Goal: Navigation & Orientation: Find specific page/section

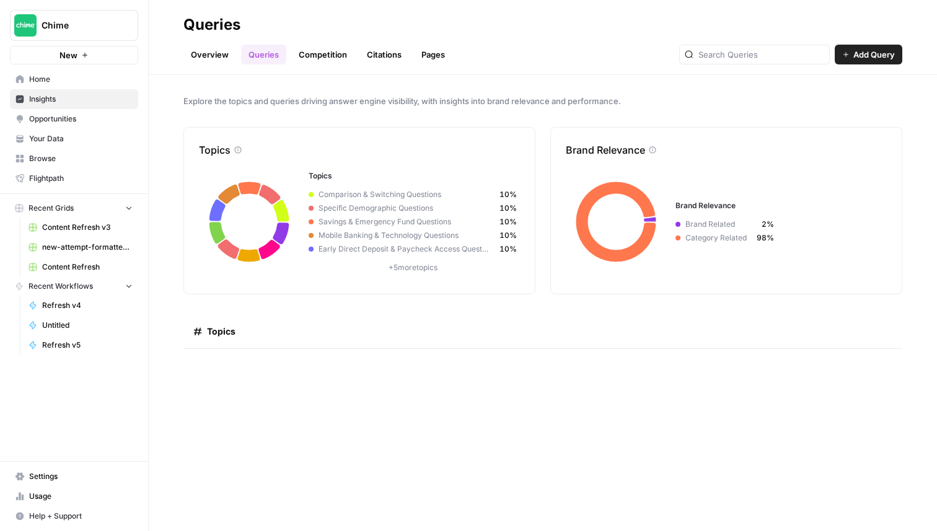
scroll to position [1901, 0]
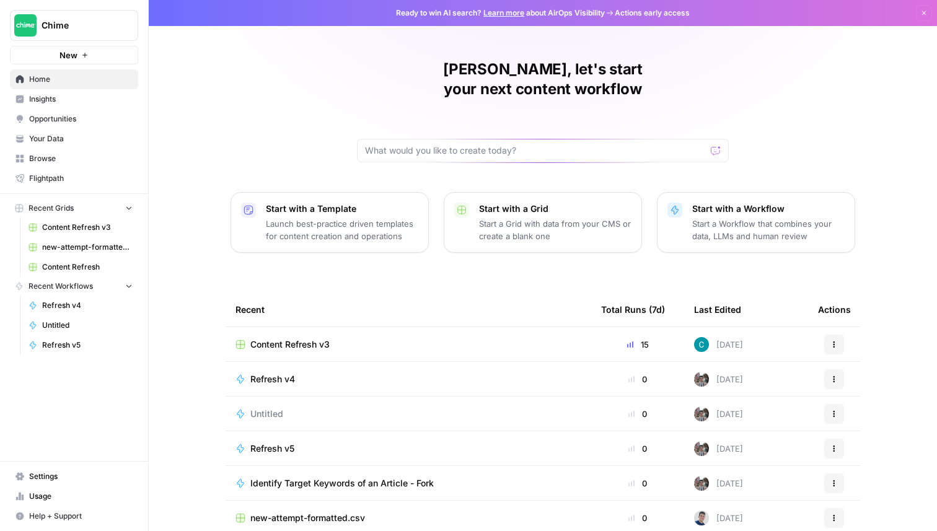
click at [82, 102] on span "Insights" at bounding box center [80, 99] width 103 height 11
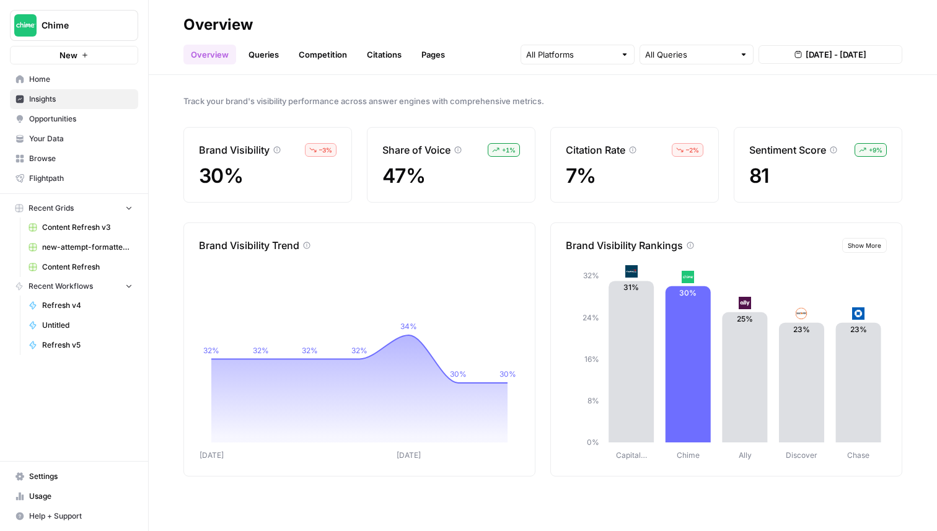
click at [253, 59] on link "Queries" at bounding box center [263, 55] width 45 height 20
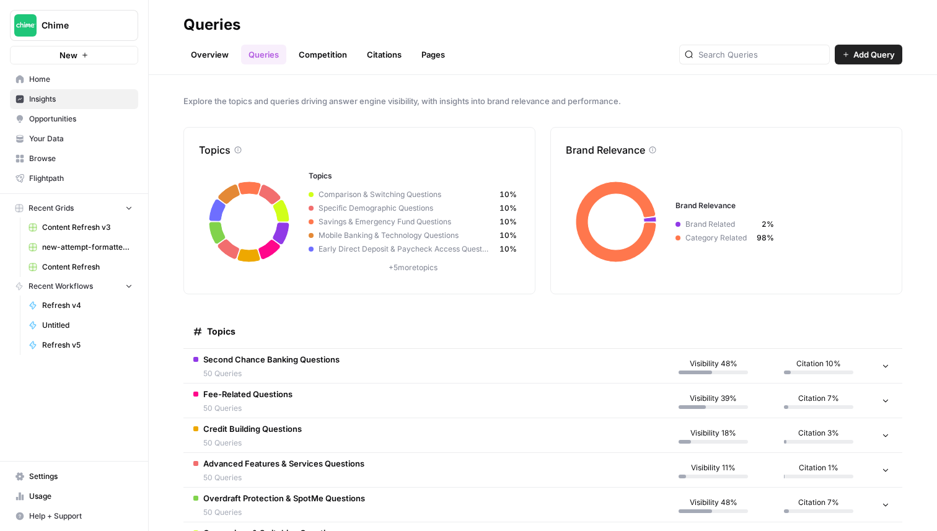
click at [322, 59] on link "Competition" at bounding box center [322, 55] width 63 height 20
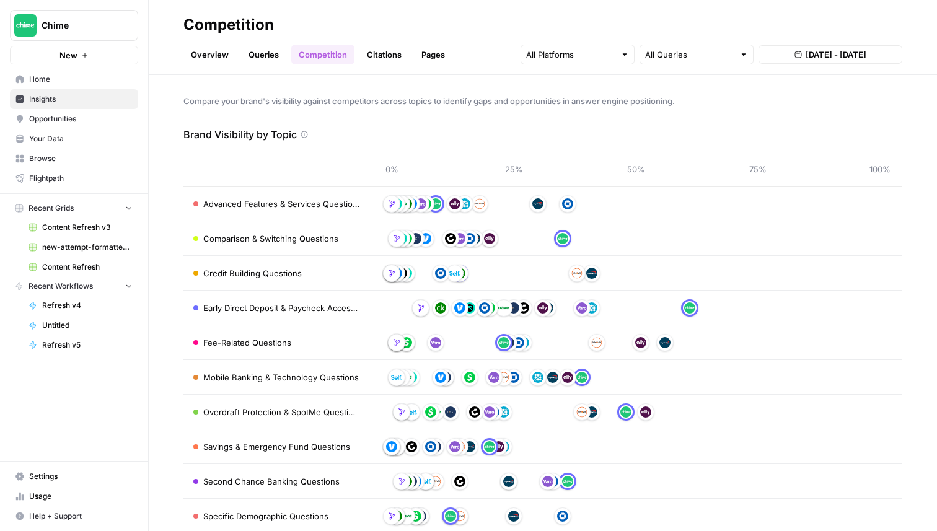
click at [393, 59] on link "Citations" at bounding box center [384, 55] width 50 height 20
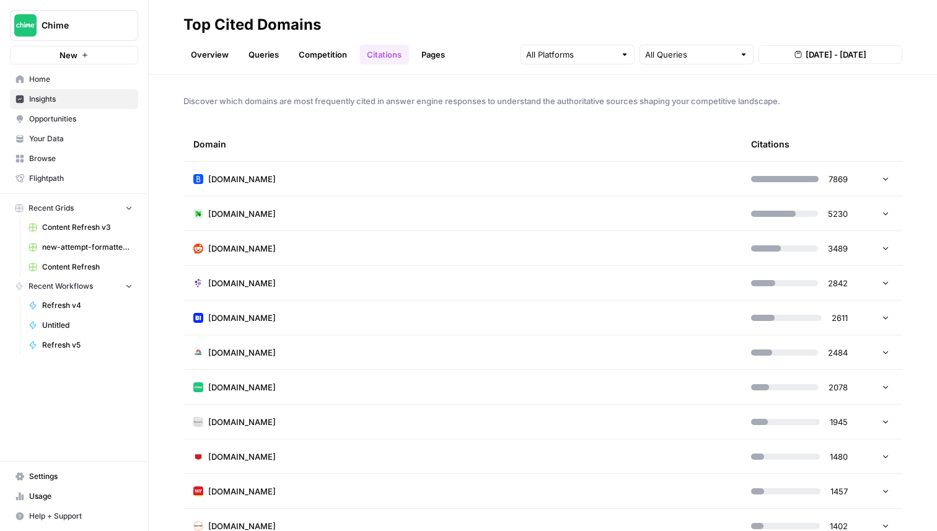
click at [432, 54] on link "Pages" at bounding box center [433, 55] width 38 height 20
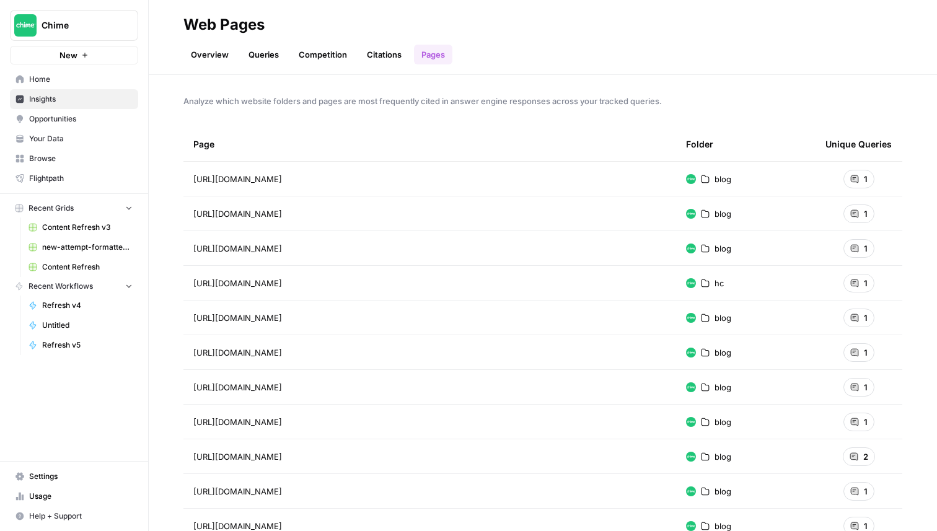
click at [210, 58] on link "Overview" at bounding box center [209, 55] width 53 height 20
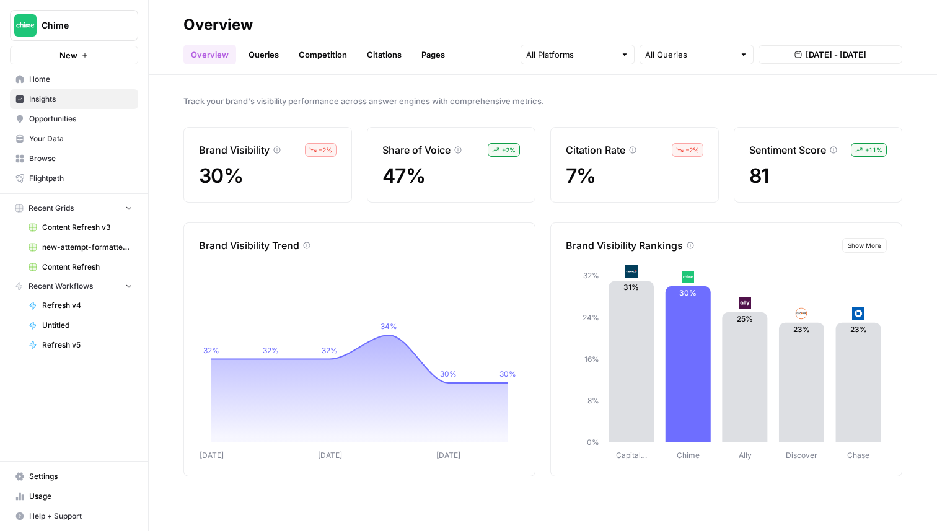
click at [248, 51] on link "Queries" at bounding box center [263, 55] width 45 height 20
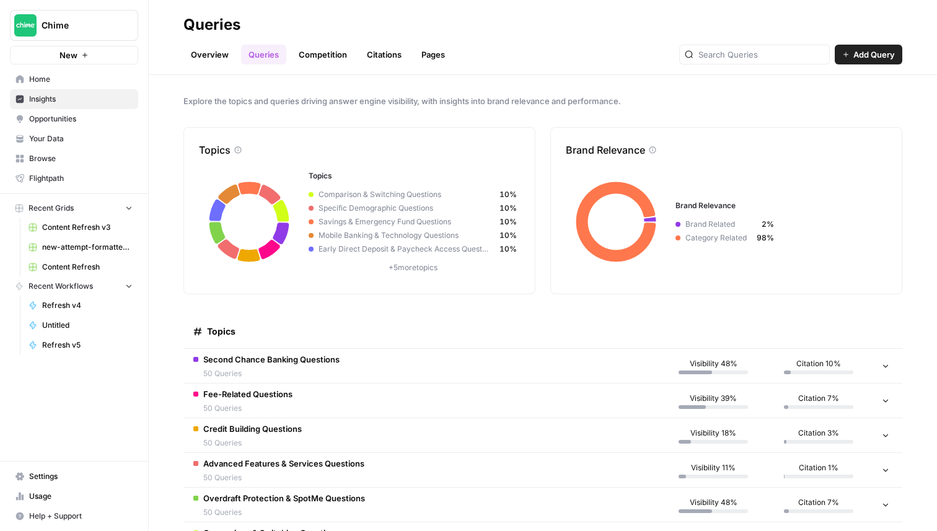
click at [379, 369] on td "Second Chance Banking Questions 50 Queries" at bounding box center [421, 366] width 477 height 34
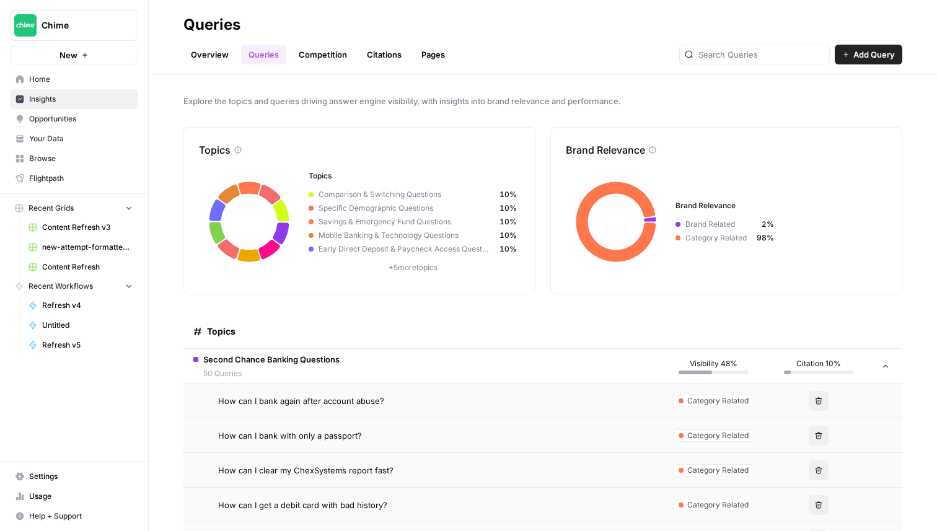
click at [305, 51] on link "Competition" at bounding box center [322, 55] width 63 height 20
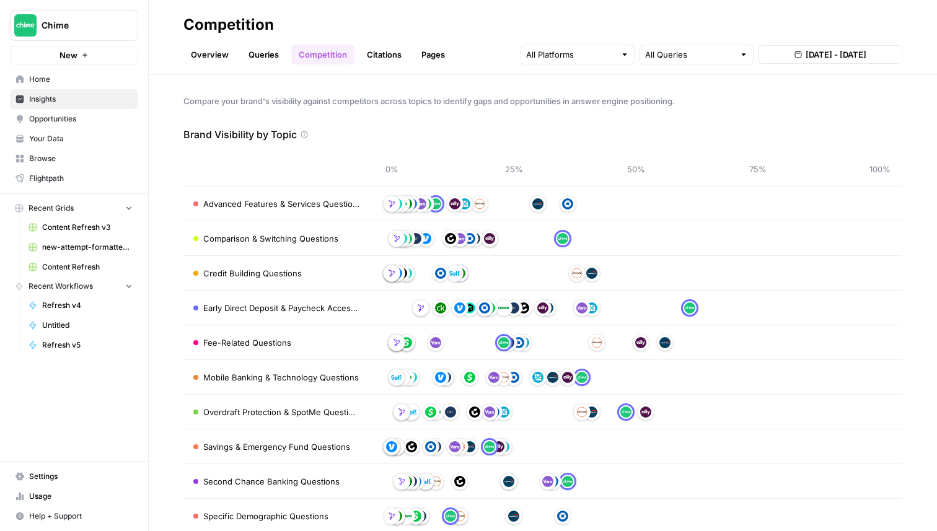
click at [377, 51] on link "Citations" at bounding box center [384, 55] width 50 height 20
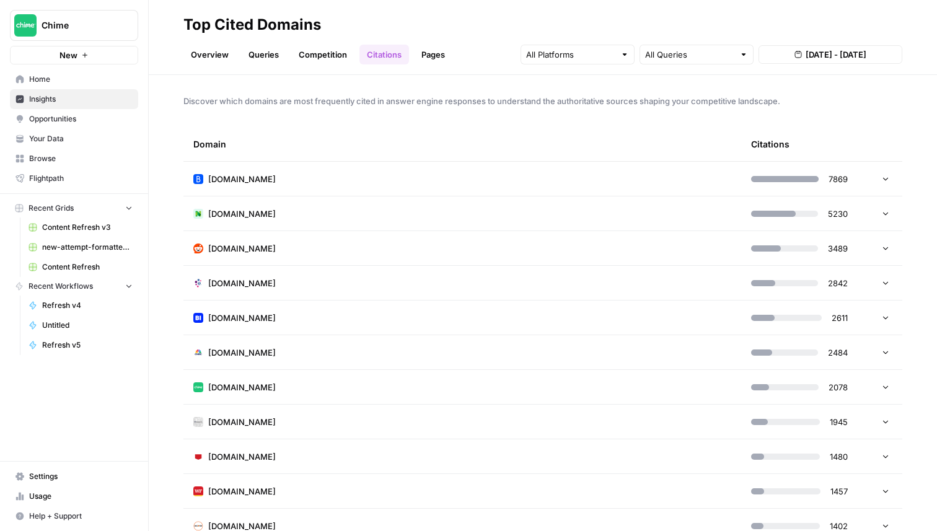
click at [317, 57] on link "Competition" at bounding box center [322, 55] width 63 height 20
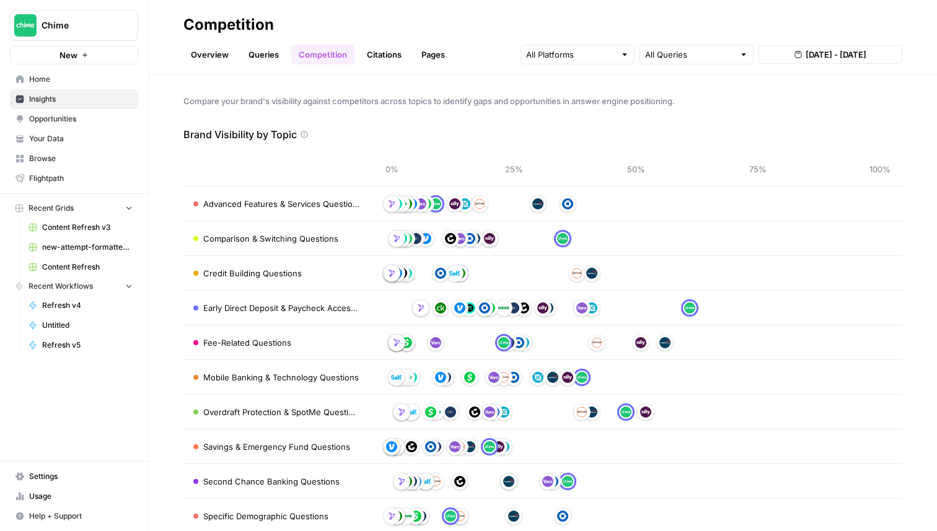
click at [255, 56] on link "Queries" at bounding box center [263, 55] width 45 height 20
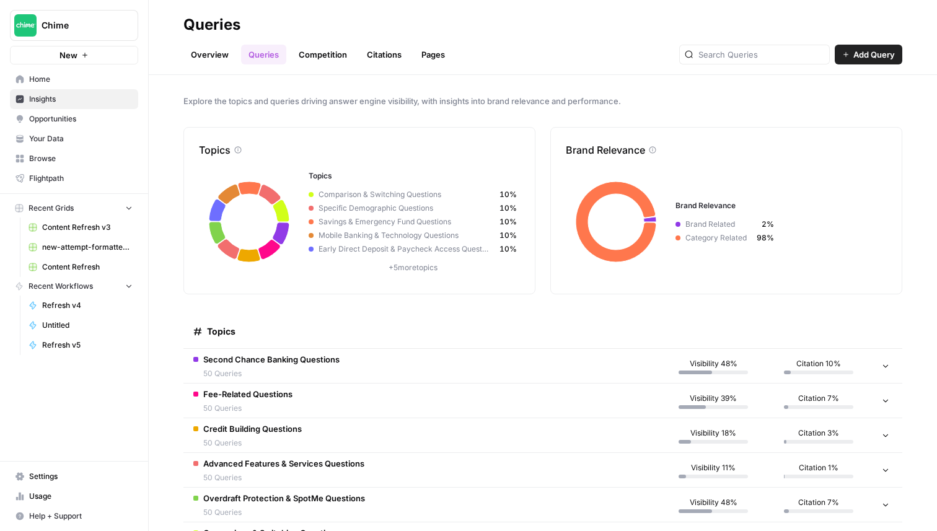
click at [305, 54] on link "Competition" at bounding box center [322, 55] width 63 height 20
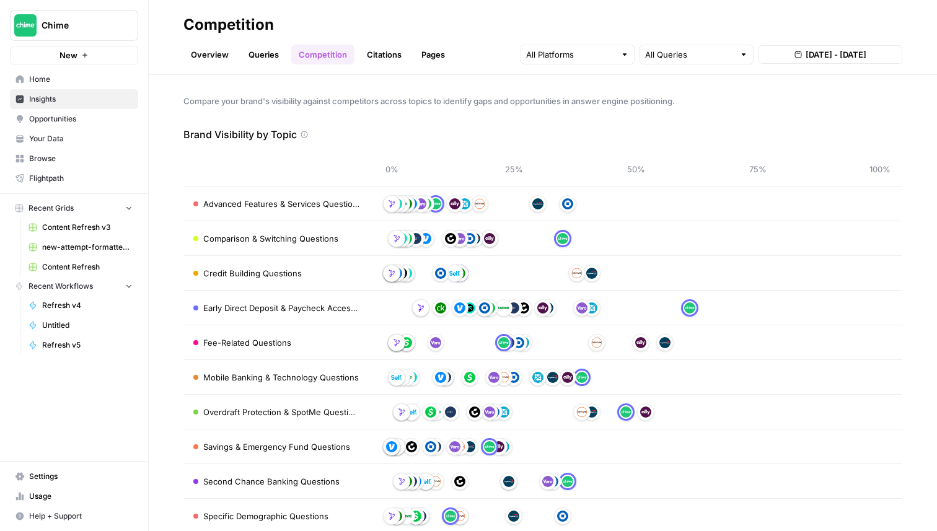
click at [203, 51] on link "Overview" at bounding box center [209, 55] width 53 height 20
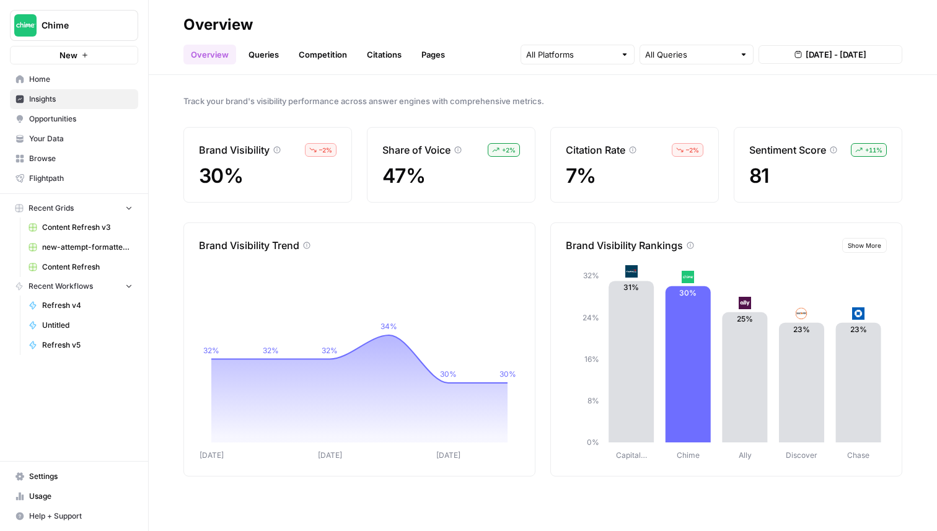
click at [341, 51] on link "Competition" at bounding box center [322, 55] width 63 height 20
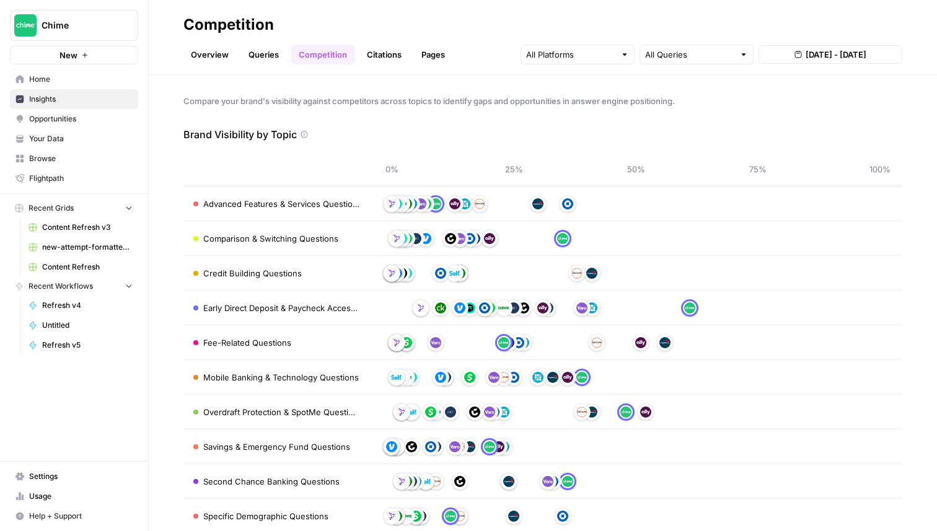
click at [406, 54] on link "Citations" at bounding box center [384, 55] width 50 height 20
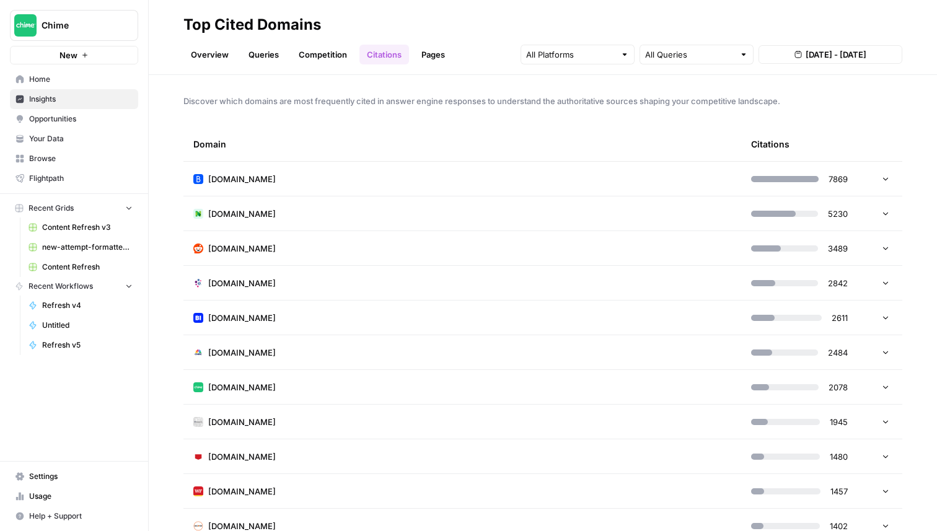
click at [429, 56] on link "Pages" at bounding box center [433, 55] width 38 height 20
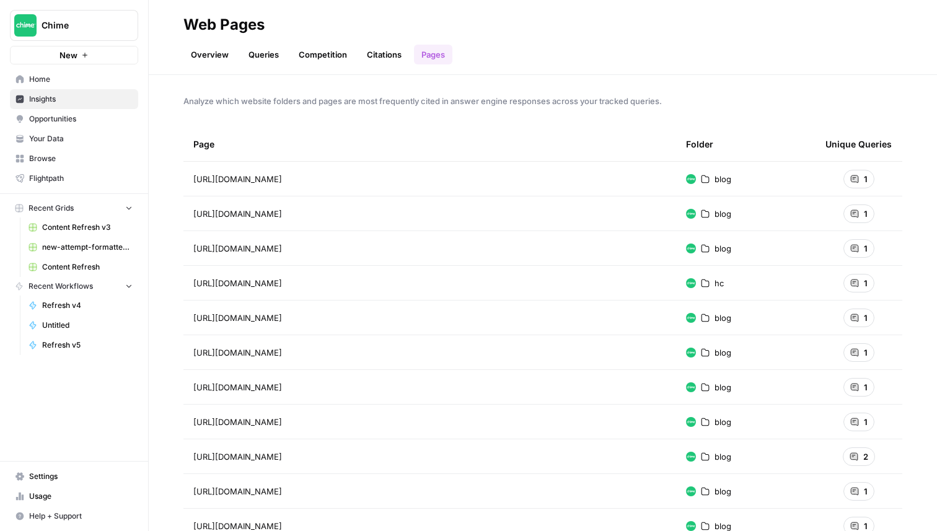
click at [387, 59] on link "Citations" at bounding box center [384, 55] width 50 height 20
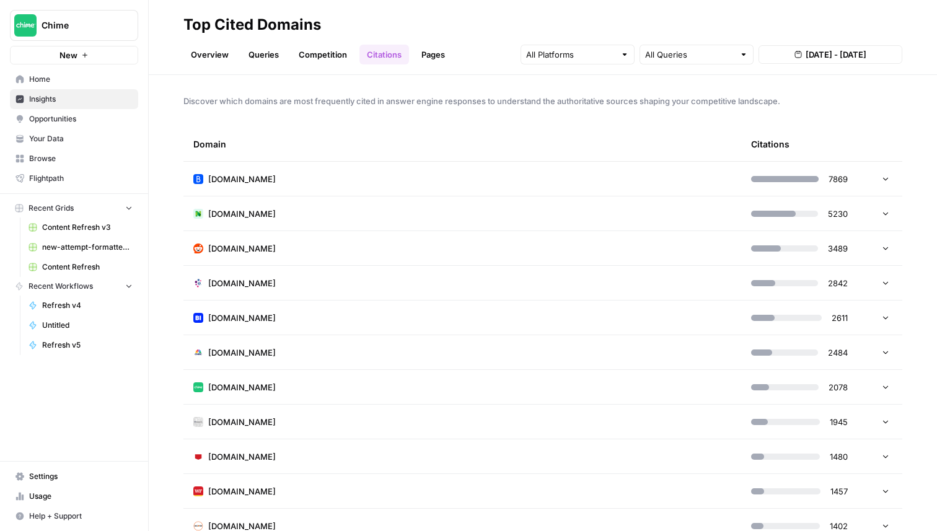
click at [218, 53] on link "Overview" at bounding box center [209, 55] width 53 height 20
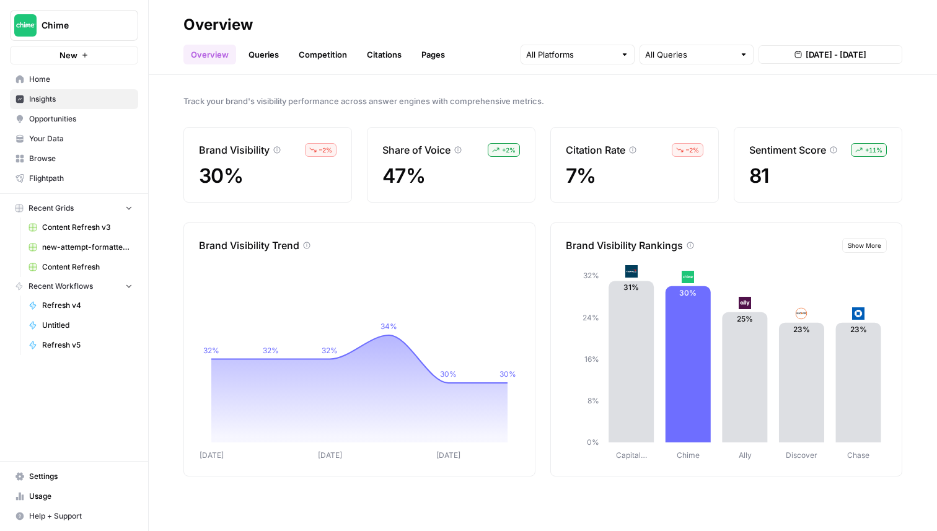
click at [54, 114] on span "Opportunities" at bounding box center [80, 118] width 103 height 11
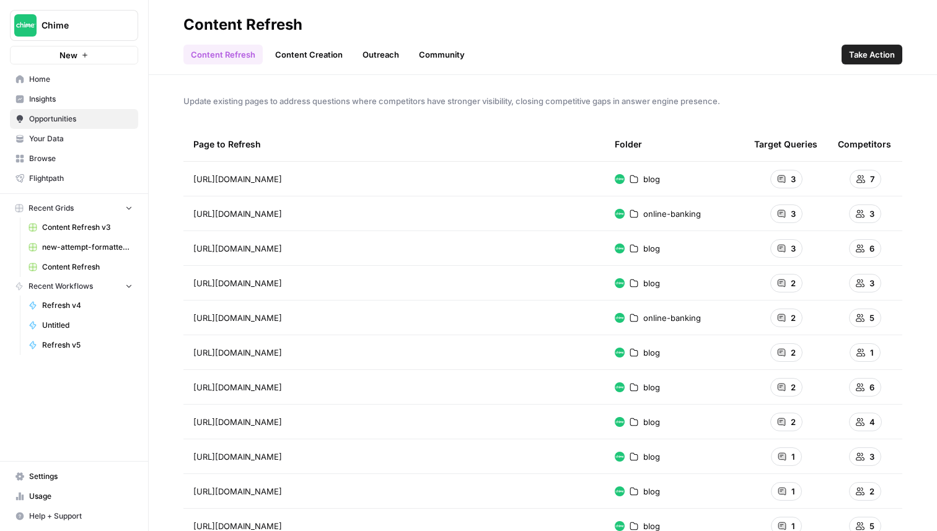
click at [323, 59] on link "Content Creation" at bounding box center [309, 55] width 82 height 20
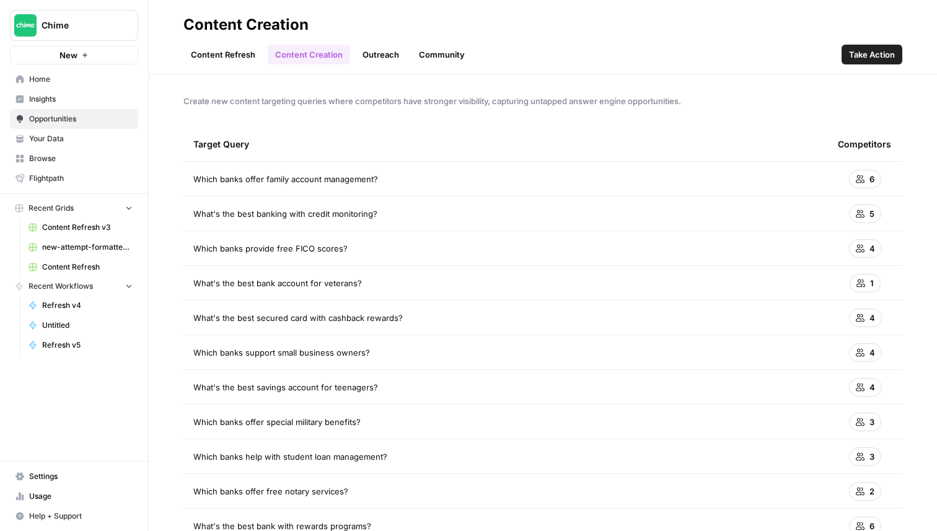
click at [377, 53] on link "Outreach" at bounding box center [380, 55] width 51 height 20
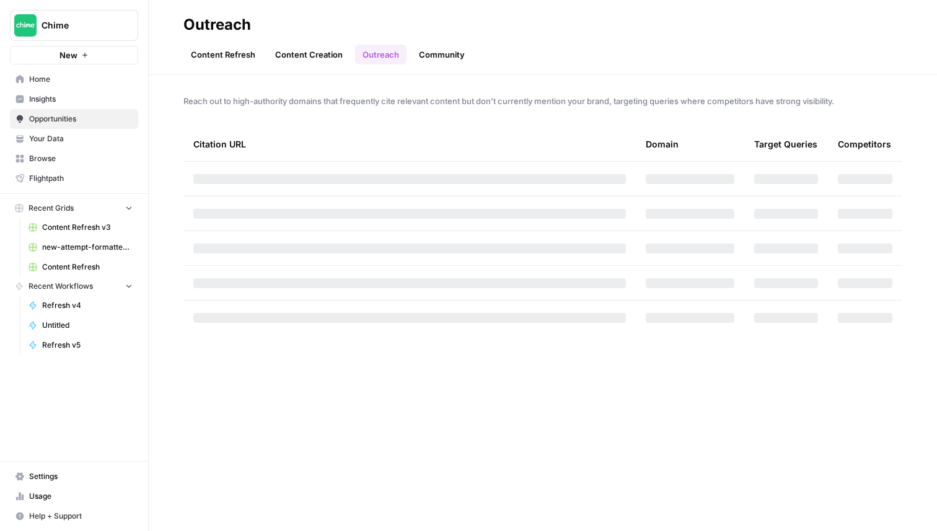
click at [219, 52] on link "Content Refresh" at bounding box center [222, 55] width 79 height 20
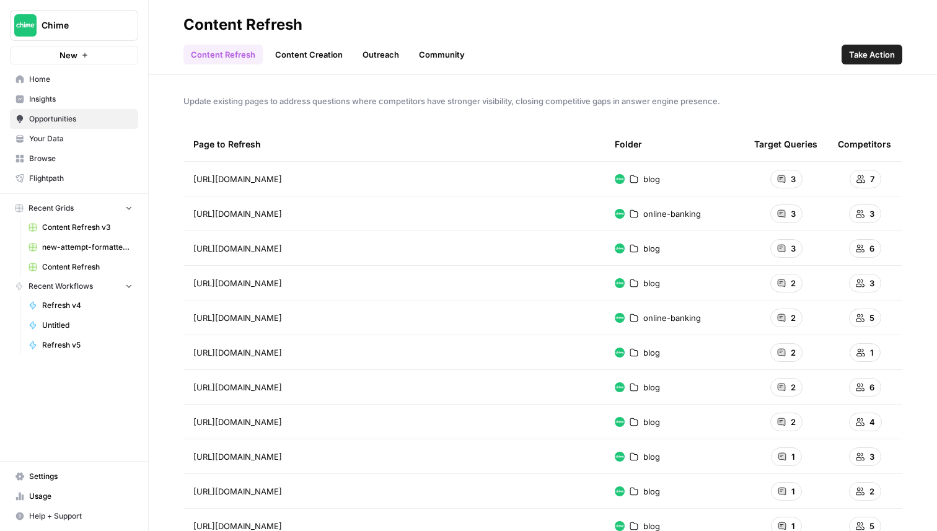
click at [782, 183] on icon at bounding box center [781, 179] width 9 height 9
click at [787, 176] on div "3" at bounding box center [786, 179] width 32 height 19
click at [282, 184] on span "[URL][DOMAIN_NAME]" at bounding box center [237, 179] width 89 height 12
click at [303, 178] on icon "Go to page https://www.chime.com/blog/best-budgeting-apps/" at bounding box center [299, 178] width 7 height 7
